Goal: Book appointment/travel/reservation

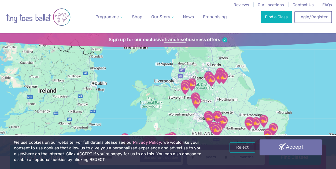
click at [291, 145] on link "Accept" at bounding box center [290, 147] width 62 height 16
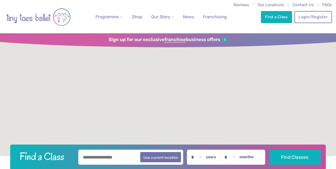
click at [102, 157] on input "text" at bounding box center [130, 156] width 105 height 15
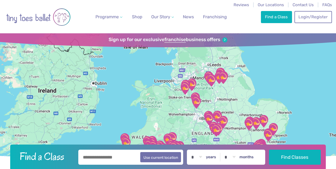
type input "*******"
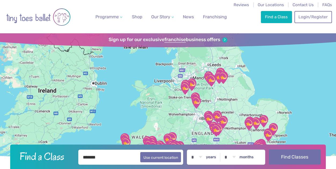
click at [290, 154] on button "Find Classes" at bounding box center [294, 156] width 51 height 15
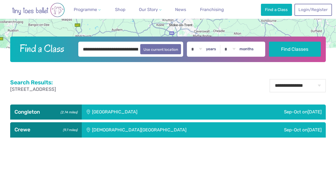
scroll to position [132, 0]
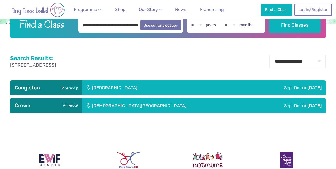
click at [190, 106] on div "[DEMOGRAPHIC_DATA][GEOGRAPHIC_DATA]" at bounding box center [168, 105] width 172 height 15
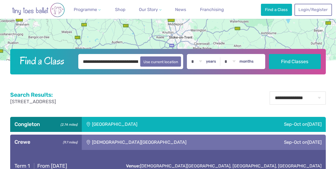
scroll to position [0, 0]
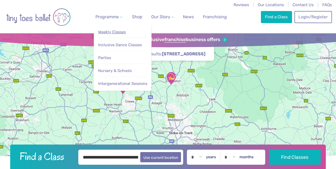
click at [116, 31] on span "Weekly Classes" at bounding box center [112, 31] width 28 height 5
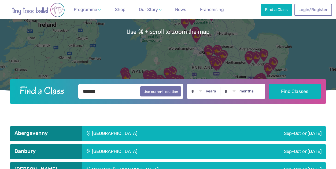
scroll to position [86, 0]
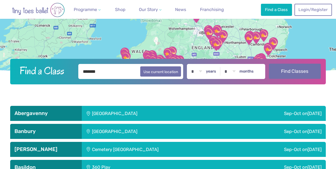
click at [303, 75] on button "Find Classes" at bounding box center [294, 71] width 51 height 15
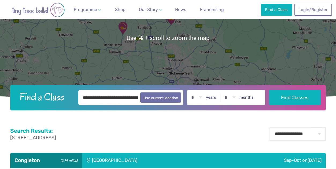
scroll to position [117, 0]
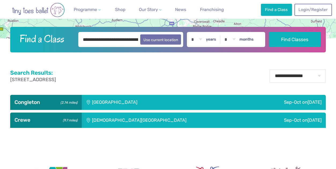
click at [204, 122] on div "[DEMOGRAPHIC_DATA][GEOGRAPHIC_DATA]" at bounding box center [168, 119] width 172 height 15
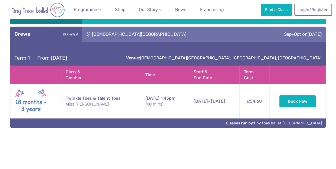
scroll to position [204, 0]
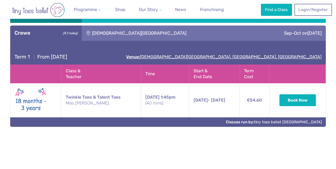
click at [277, 56] on link "Venue: St Michaels Church Hall, Ford Lane, Crewe" at bounding box center [223, 56] width 195 height 5
